Goal: Information Seeking & Learning: Learn about a topic

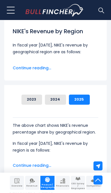
scroll to position [189, 0]
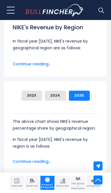
click at [32, 98] on button "2023" at bounding box center [31, 96] width 21 height 10
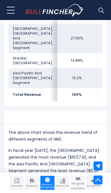
scroll to position [391, 0]
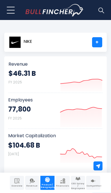
click at [11, 7] on button at bounding box center [11, 10] width 8 height 14
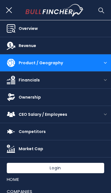
click at [32, 61] on span "Product / Geography" at bounding box center [56, 63] width 74 height 5
click at [39, 63] on span "Product / Geography" at bounding box center [56, 63] width 74 height 5
click at [5, 6] on div "Recent searches Trending searches Apple Overview" at bounding box center [55, 10] width 103 height 20
click at [14, 12] on button at bounding box center [11, 10] width 8 height 14
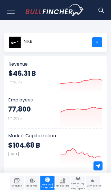
scroll to position [50, 0]
